Goal: Information Seeking & Learning: Understand process/instructions

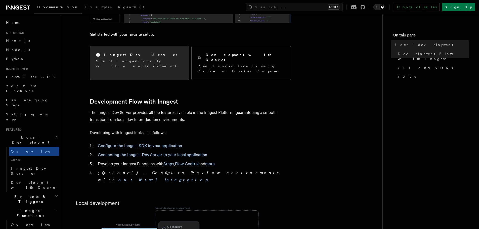
scroll to position [126, 0]
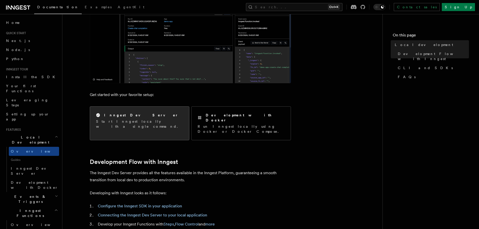
click at [134, 124] on div "Inngest Dev Server Start Inngest locally with a single command." at bounding box center [139, 121] width 99 height 28
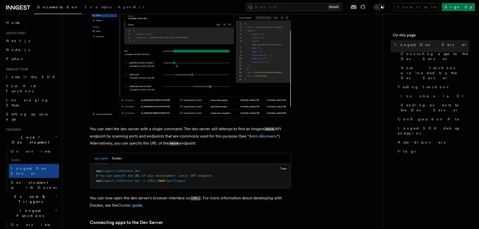
scroll to position [151, 0]
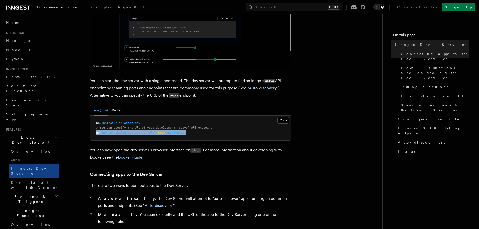
drag, startPoint x: 211, startPoint y: 132, endPoint x: 174, endPoint y: 175, distance: 56.8
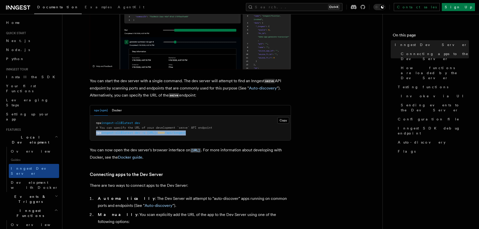
click at [90, 136] on pre "npx inngest-cli@latest dev # You can specify the URL of your development `serve…" at bounding box center [190, 128] width 201 height 25
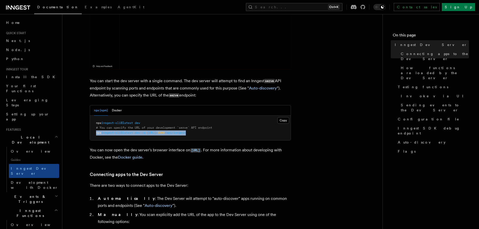
copy span "npx inngest-cli@latest dev -u [URL]: 3000 /api/inngest"
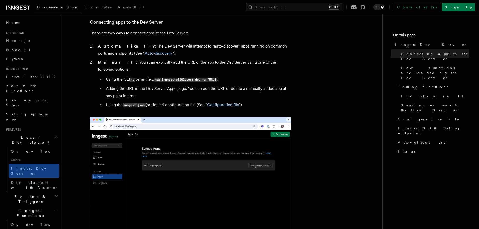
scroll to position [277, 0]
